Goal: Transaction & Acquisition: Purchase product/service

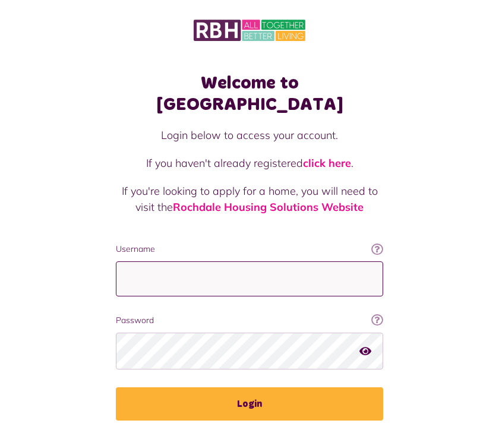
click at [157, 264] on input "Username" at bounding box center [249, 278] width 267 height 35
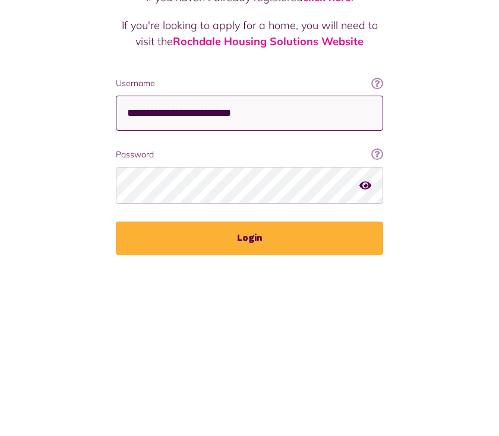
type input "**********"
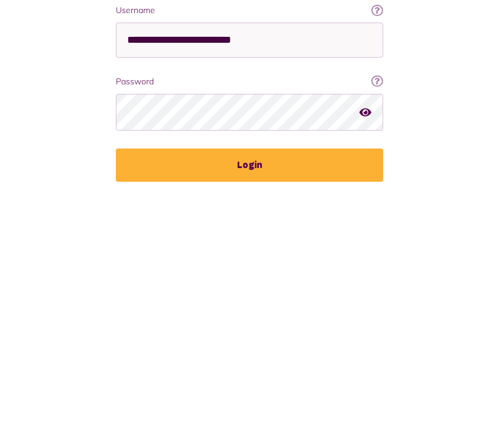
click at [253, 387] on button "Login" at bounding box center [249, 403] width 267 height 33
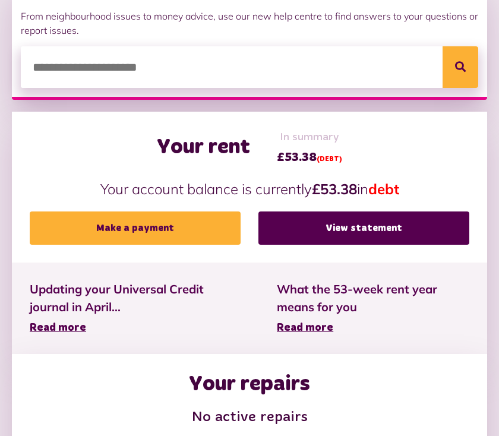
scroll to position [201, 0]
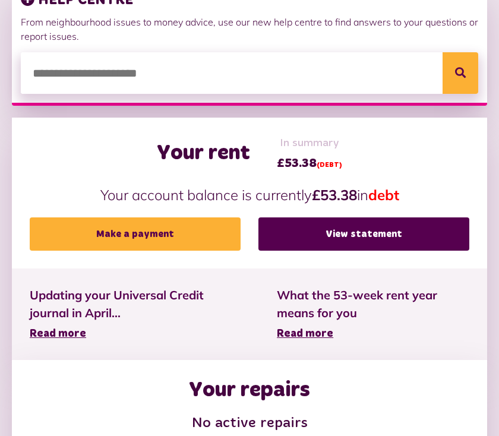
click at [147, 232] on link "Make a payment" at bounding box center [135, 233] width 211 height 33
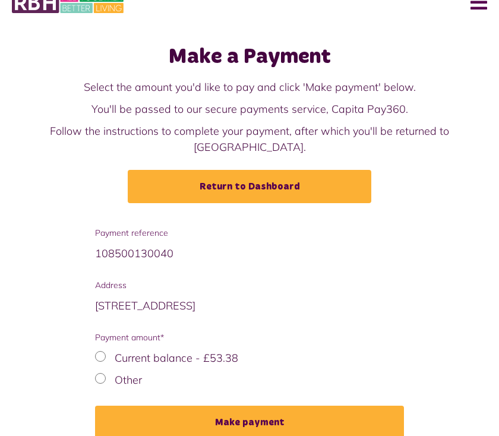
scroll to position [27, 0]
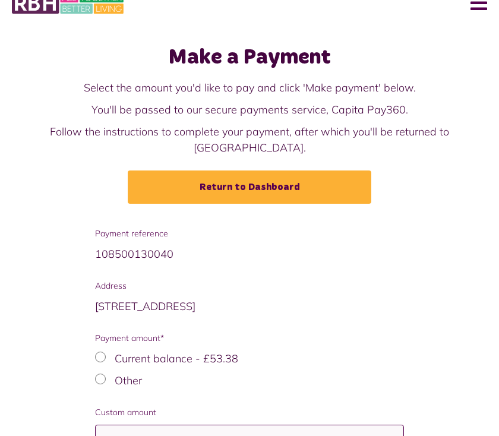
click at [163, 429] on input "Custom amount" at bounding box center [249, 441] width 309 height 35
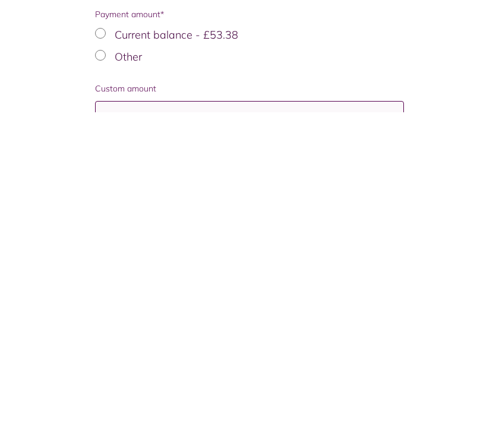
scroll to position [118, 0]
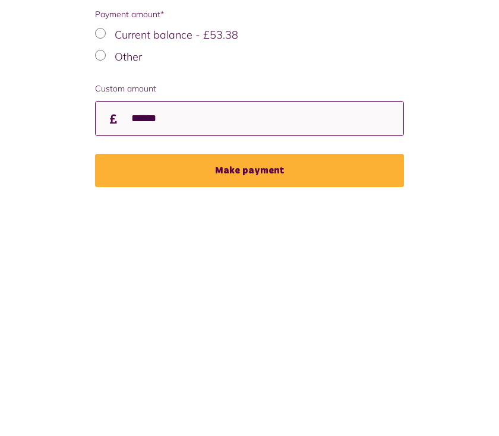
type input "******"
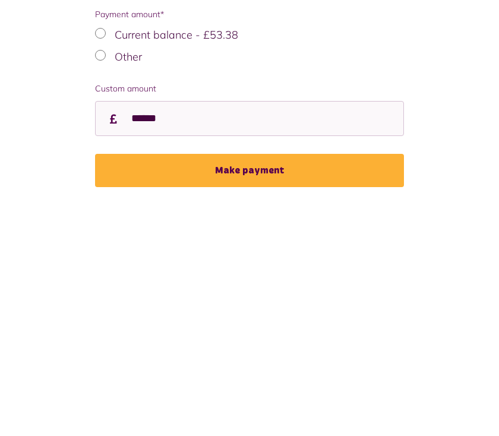
click at [273, 387] on button "Make payment" at bounding box center [249, 403] width 309 height 33
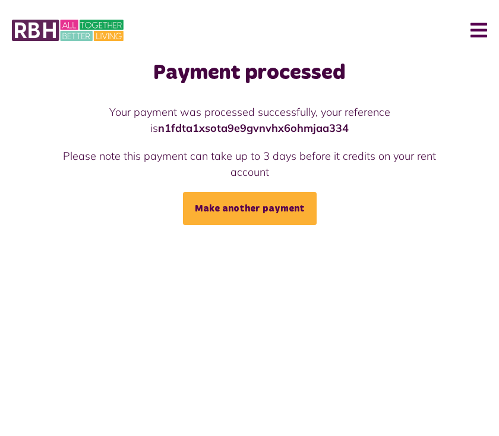
click at [477, 27] on button "Menu" at bounding box center [474, 30] width 26 height 37
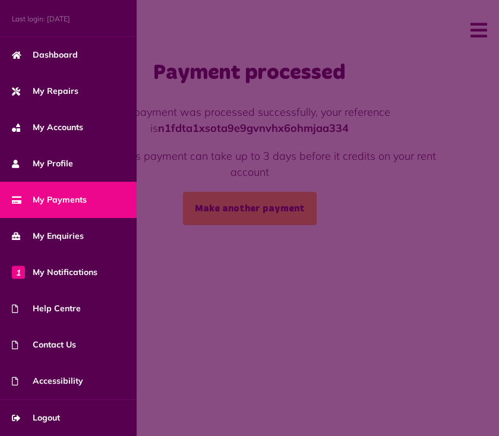
scroll to position [35, 0]
click at [57, 418] on span "Logout" at bounding box center [36, 417] width 48 height 12
